Goal: Task Accomplishment & Management: Manage account settings

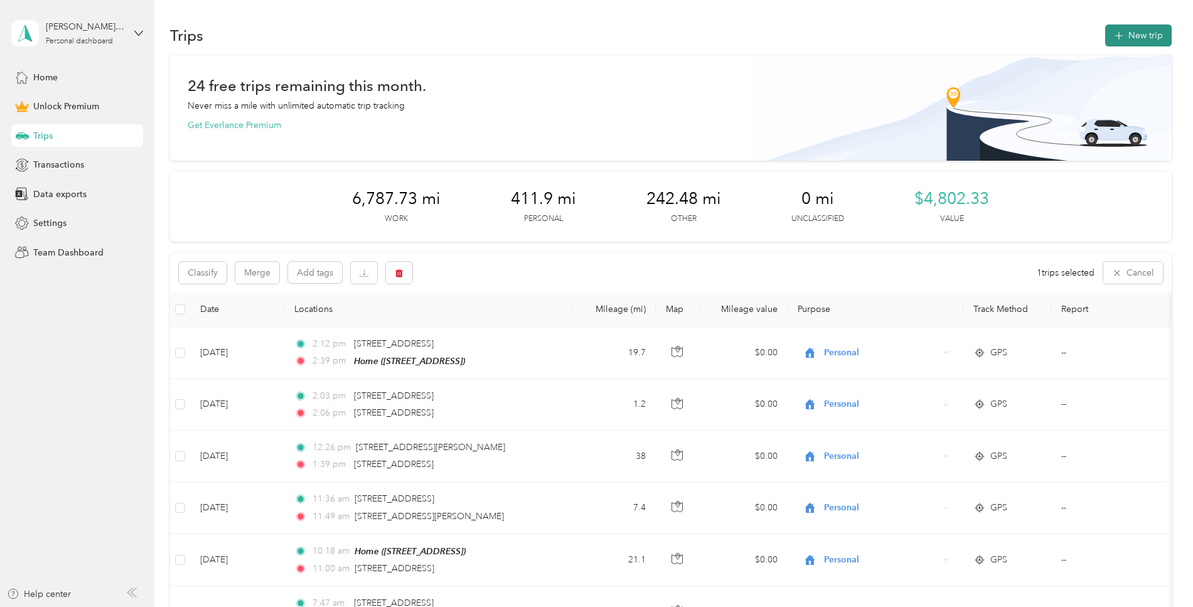
click at [1131, 40] on button "New trip" at bounding box center [1138, 35] width 67 height 22
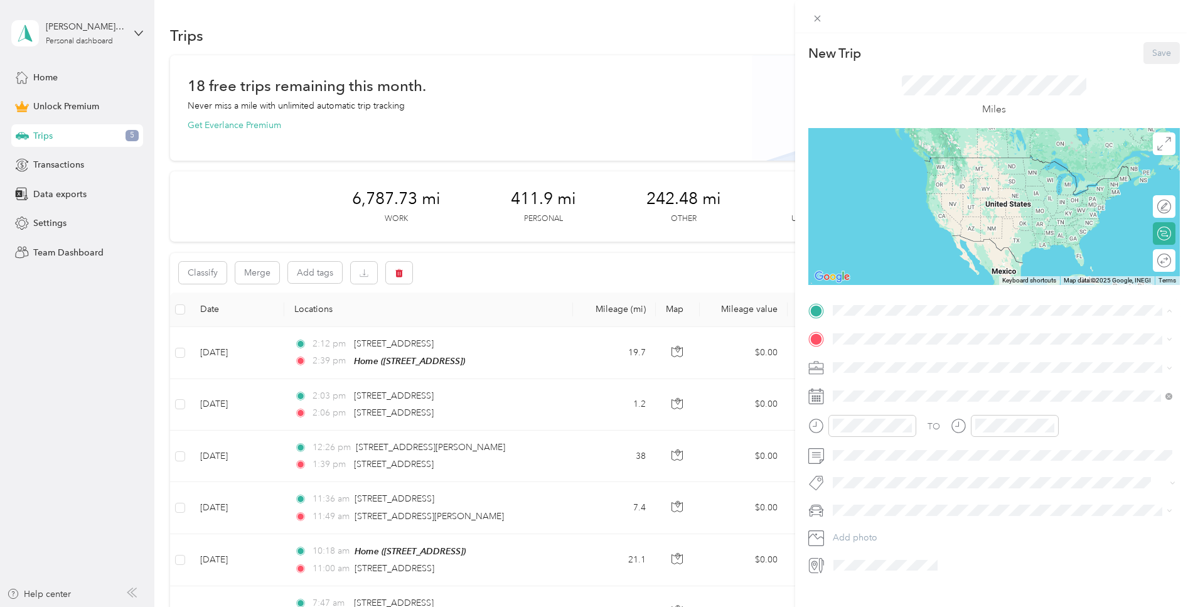
click at [878, 373] on span "[STREET_ADDRESS]" at bounding box center [897, 373] width 80 height 11
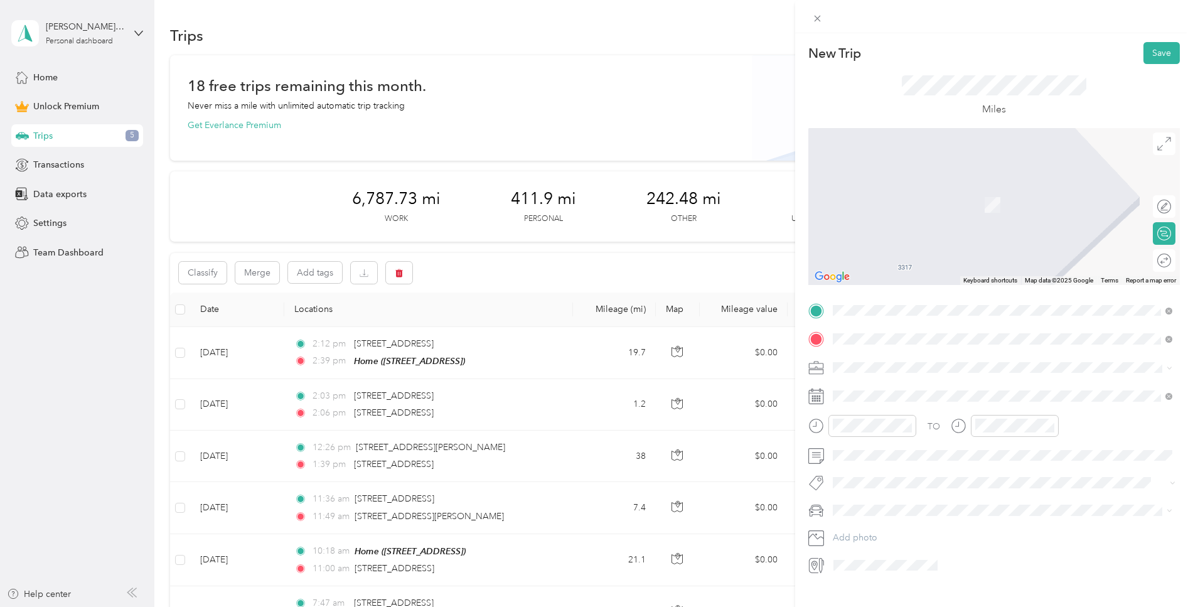
drag, startPoint x: 887, startPoint y: 358, endPoint x: 910, endPoint y: 387, distance: 36.7
click at [910, 387] on span "[STREET_ADDRESS][PERSON_NAME][US_STATE]" at bounding box center [954, 384] width 195 height 11
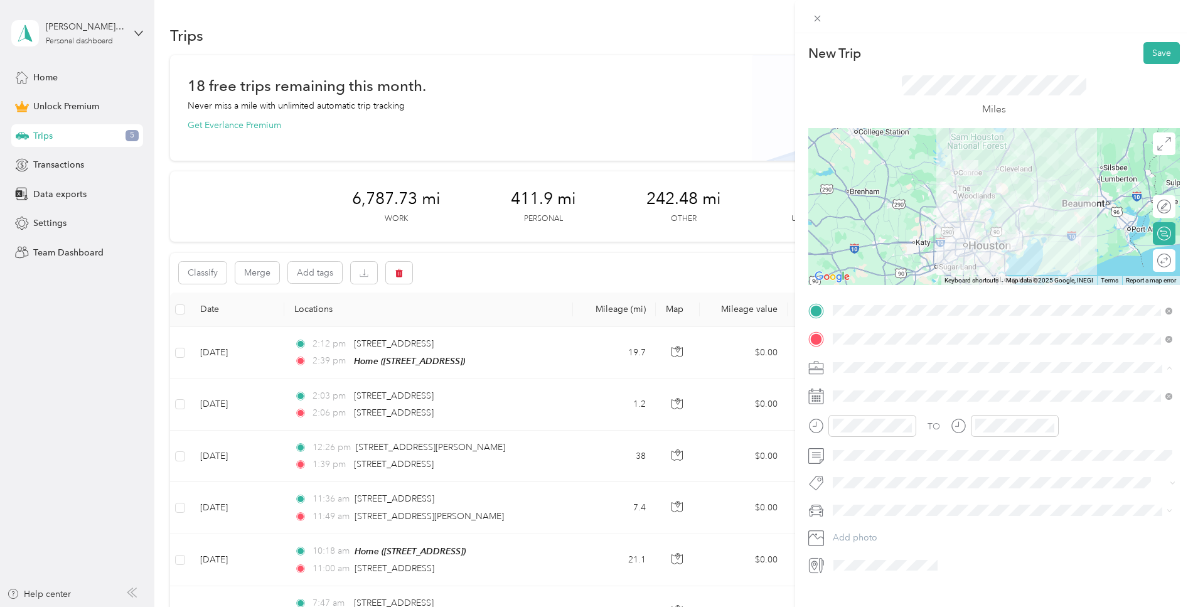
click at [871, 429] on span "Lumberjack" at bounding box center [860, 433] width 46 height 11
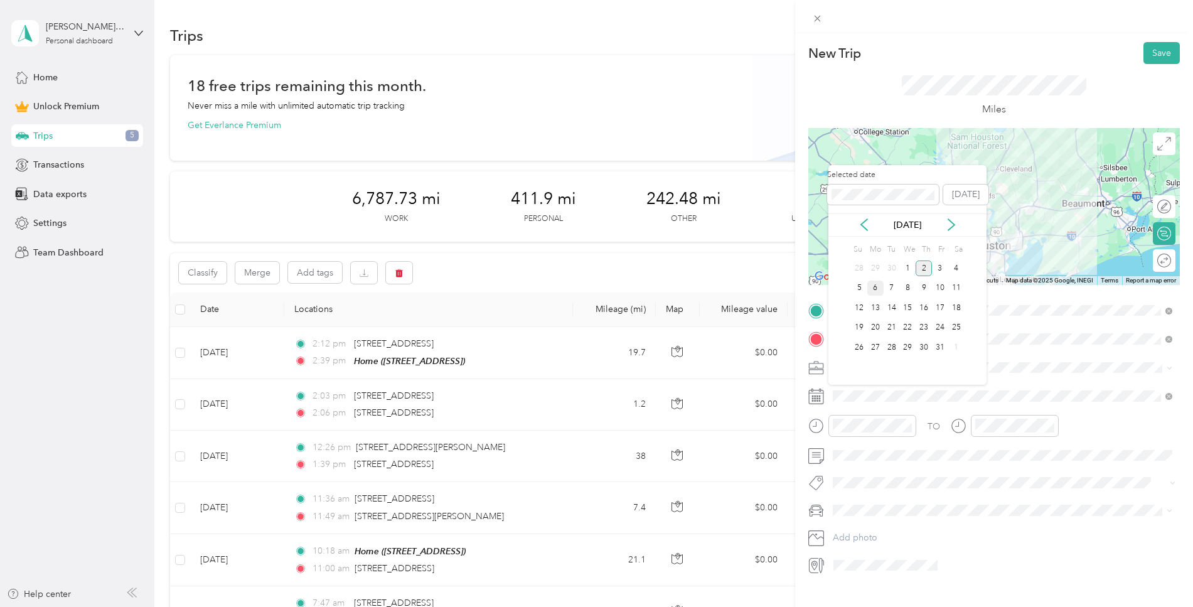
click at [878, 288] on div "6" at bounding box center [876, 289] width 16 height 16
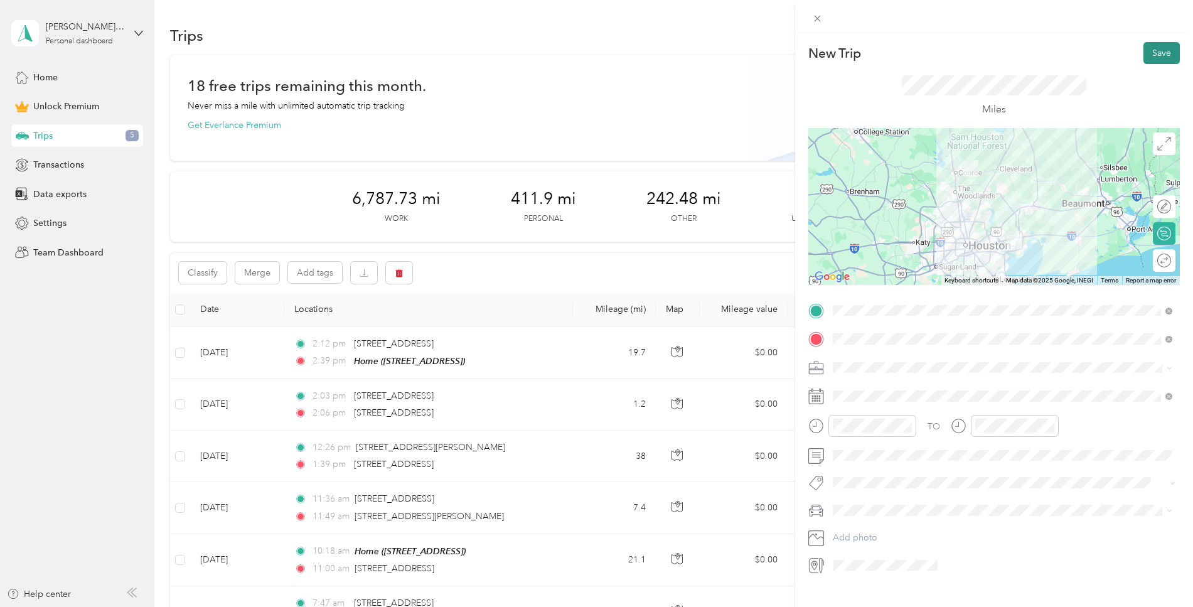
click at [1156, 53] on button "Save" at bounding box center [1162, 53] width 36 height 22
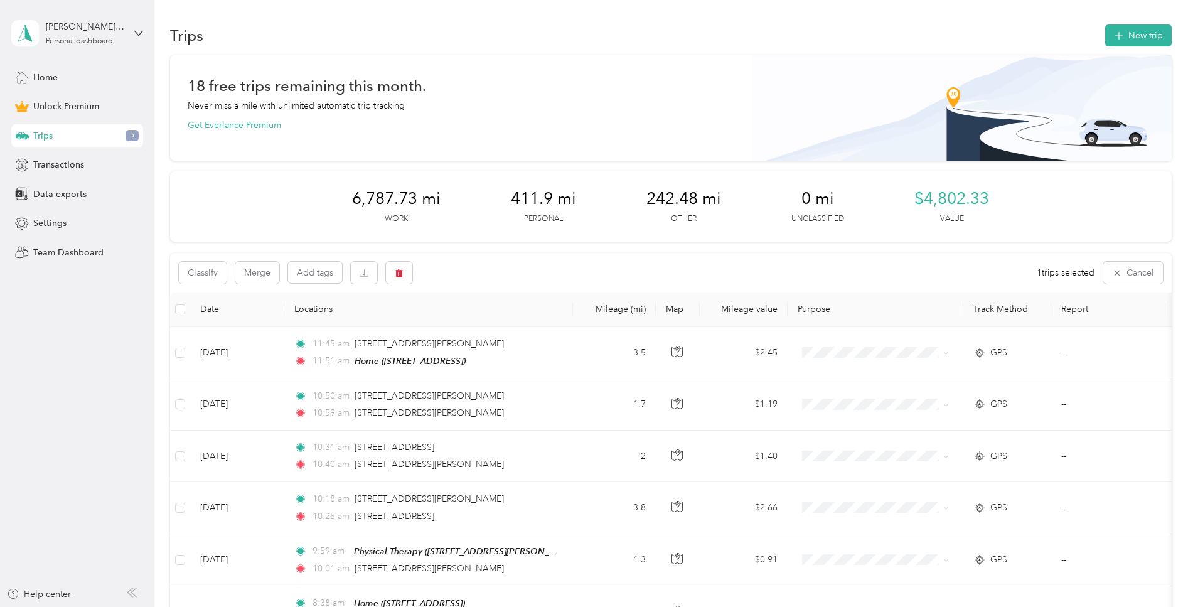
click at [537, 268] on div "Classify Merge Add tags 1 trips selected Cancel" at bounding box center [671, 273] width 1002 height 40
click at [65, 127] on div "Trips 5" at bounding box center [77, 135] width 132 height 23
click at [1127, 269] on button "Cancel" at bounding box center [1134, 273] width 60 height 22
click at [243, 277] on span "All purposes" at bounding box center [236, 273] width 52 height 9
click at [237, 314] on span "Unclassified" at bounding box center [240, 317] width 61 height 13
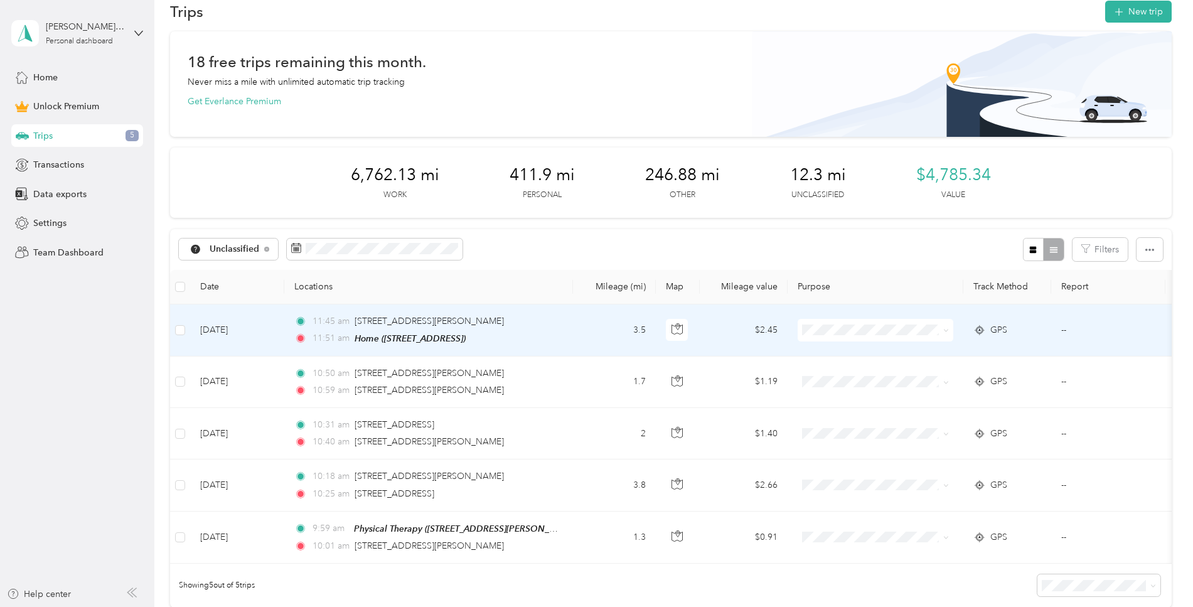
scroll to position [40, 0]
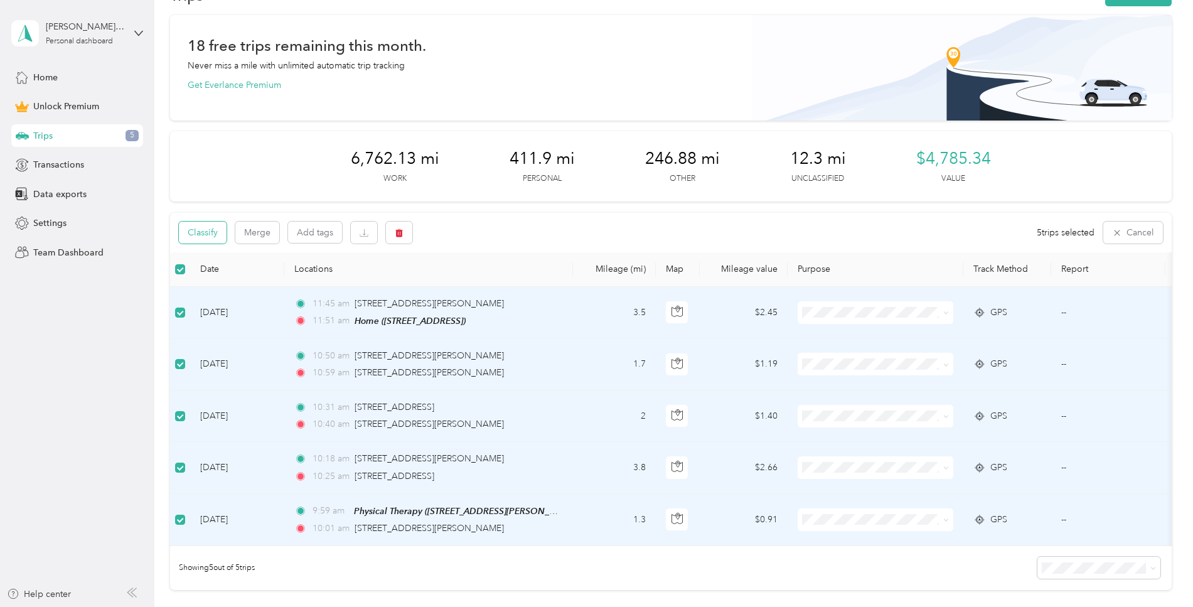
click at [217, 231] on button "Classify" at bounding box center [203, 233] width 48 height 22
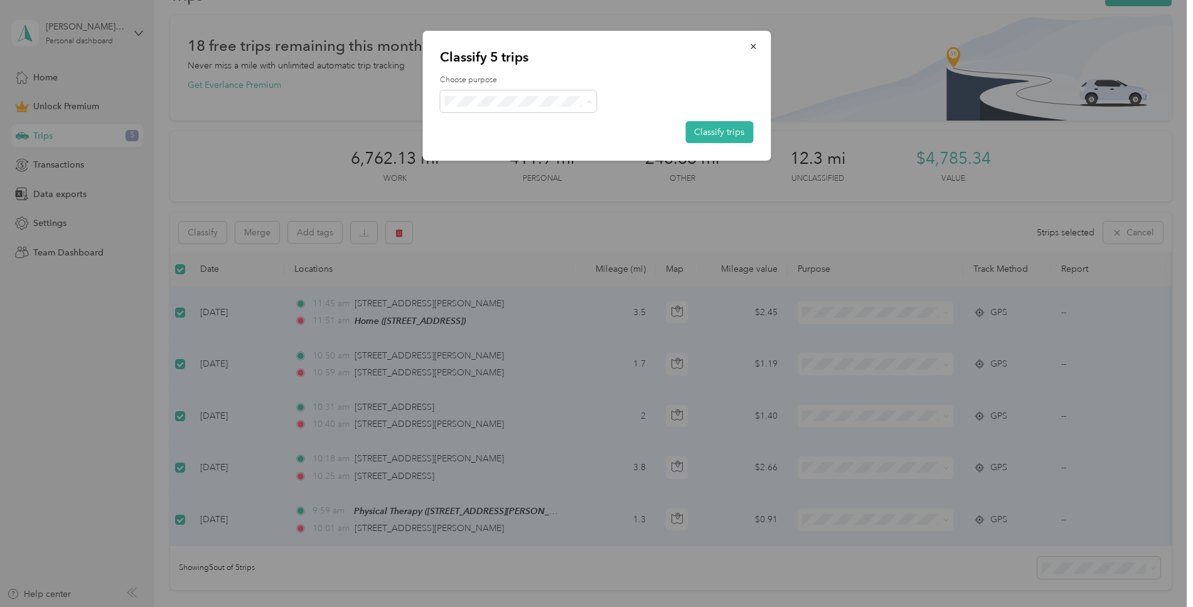
click at [488, 148] on span "Personal" at bounding box center [529, 145] width 117 height 13
click at [719, 126] on button "Classify trips" at bounding box center [720, 132] width 68 height 22
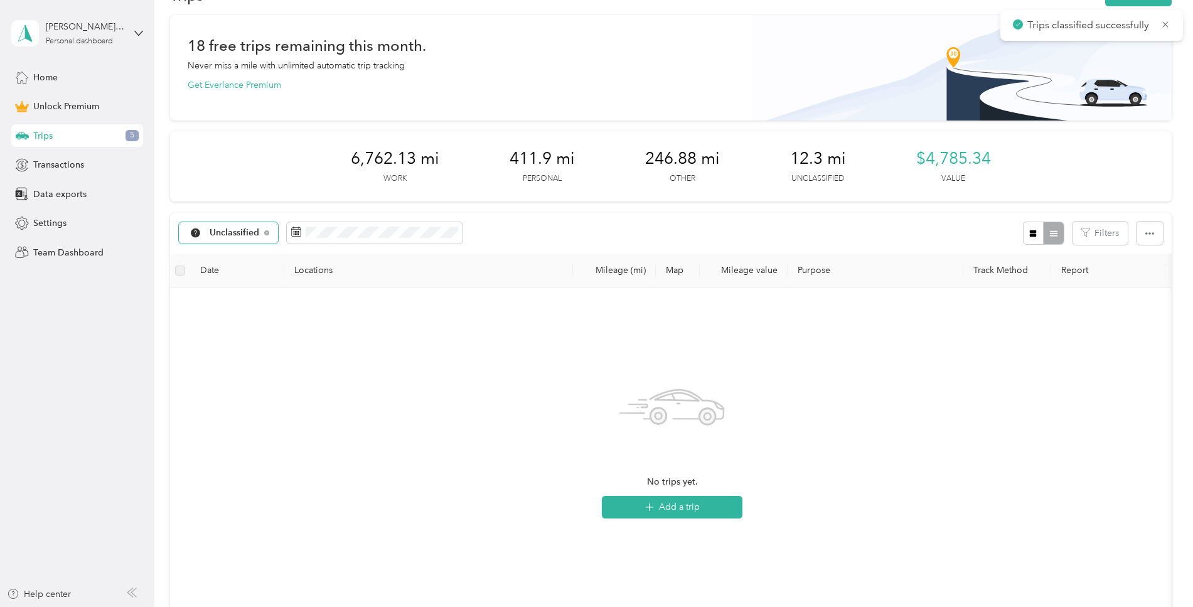
click at [247, 233] on span "Unclassified" at bounding box center [235, 233] width 50 height 9
click at [230, 255] on span "All purposes" at bounding box center [242, 255] width 65 height 13
